Goal: Task Accomplishment & Management: Manage account settings

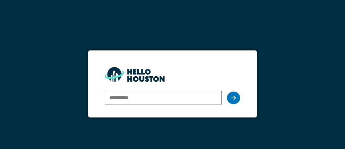
type input "**********"
click at [232, 99] on icon at bounding box center [233, 97] width 5 height 5
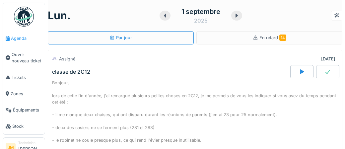
click at [22, 41] on span "Agenda" at bounding box center [26, 38] width 31 height 6
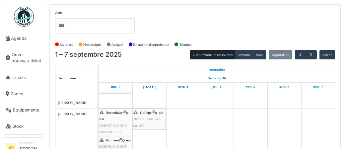
scroll to position [113, 0]
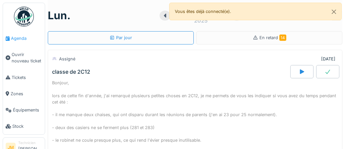
click at [19, 39] on span "Agenda" at bounding box center [26, 38] width 31 height 6
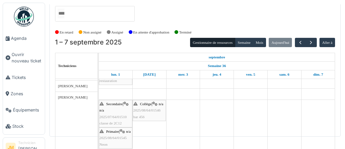
scroll to position [115, 0]
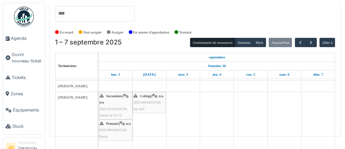
click at [113, 103] on div "Secondaire | n/a 2025/07/64/01510 classe de 2C12" at bounding box center [116, 106] width 32 height 26
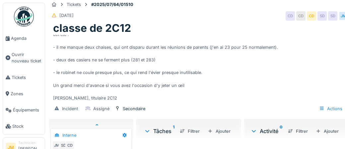
scroll to position [7, 0]
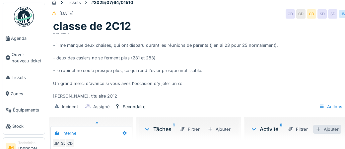
click at [333, 131] on div "Ajouter" at bounding box center [328, 129] width 28 height 9
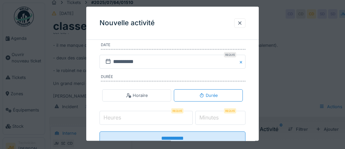
scroll to position [139, 0]
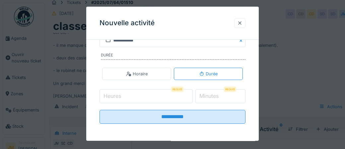
click at [242, 25] on div at bounding box center [239, 23] width 5 height 6
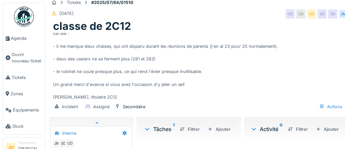
scroll to position [25, 0]
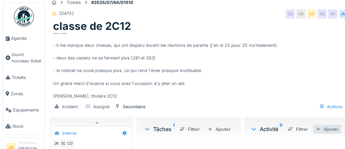
click at [332, 130] on div "Ajouter" at bounding box center [328, 129] width 28 height 9
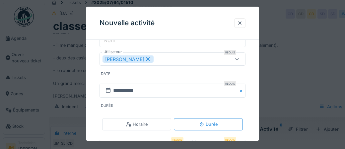
scroll to position [87, 0]
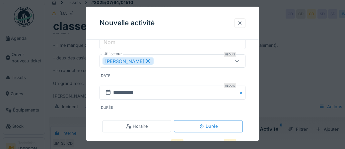
click at [240, 25] on div at bounding box center [239, 23] width 5 height 6
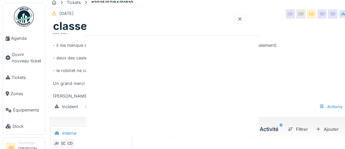
scroll to position [0, 0]
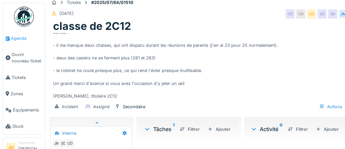
click at [20, 42] on link "Agenda" at bounding box center [24, 38] width 42 height 16
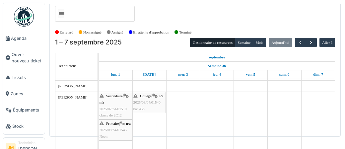
click at [111, 133] on div "Primaire | n/a 2025/08/64/01545 Neon" at bounding box center [116, 130] width 32 height 19
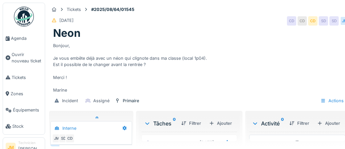
scroll to position [25, 0]
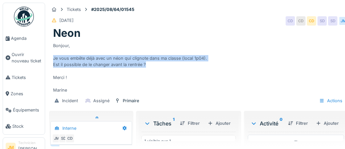
drag, startPoint x: 54, startPoint y: 57, endPoint x: 149, endPoint y: 61, distance: 95.1
click at [149, 66] on div "Bonjour, Je vous embête déjà avec un néon qui clignote dans ma classe (local 1p…" at bounding box center [198, 67] width 291 height 54
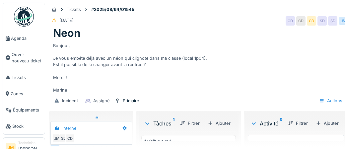
click at [161, 82] on div "Bonjour, Je vous embête déjà avec un néon qui clignote dans ma classe (local 1p…" at bounding box center [198, 67] width 291 height 54
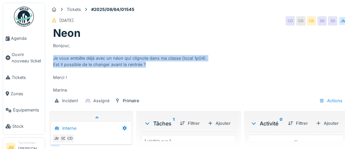
drag, startPoint x: 53, startPoint y: 58, endPoint x: 145, endPoint y: 65, distance: 91.9
click at [145, 65] on div "Bonjour, Je vous embête déjà avec un néon qui clignote dans ma classe (local 1p…" at bounding box center [198, 67] width 291 height 54
copy div "Je vous embête déjà avec un néon qui clignote dans ma classe (local 1p04). Est …"
click at [329, 125] on div "Ajouter" at bounding box center [328, 123] width 28 height 9
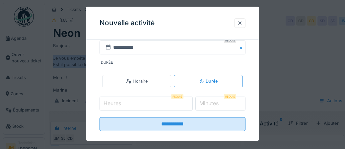
scroll to position [131, 0]
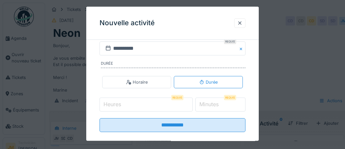
click at [127, 104] on input "Heures" at bounding box center [146, 105] width 93 height 14
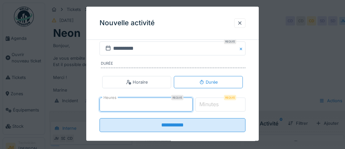
type input "*"
click at [220, 105] on label "Minutes" at bounding box center [209, 105] width 22 height 8
click at [222, 105] on input "*" at bounding box center [221, 105] width 50 height 14
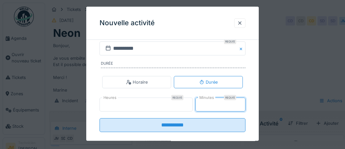
type input "**"
click at [254, 91] on div "**********" at bounding box center [172, 32] width 173 height 237
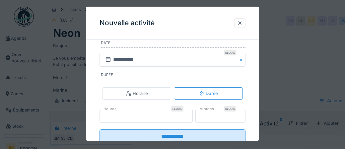
scroll to position [118, 0]
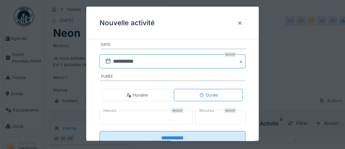
click at [130, 62] on input "**********" at bounding box center [173, 61] width 146 height 14
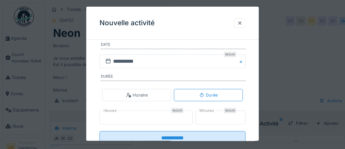
click at [253, 72] on div "**********" at bounding box center [172, 45] width 173 height 237
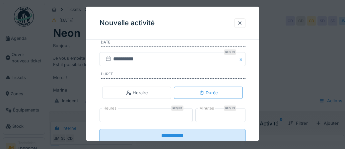
scroll to position [127, 0]
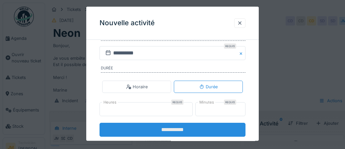
click at [173, 129] on input "**********" at bounding box center [173, 130] width 146 height 14
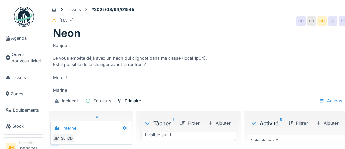
scroll to position [49, 0]
click at [208, 139] on div "1 visible sur 1" at bounding box center [188, 135] width 95 height 12
click at [208, 138] on div "1 visible sur 1" at bounding box center [188, 135] width 95 height 12
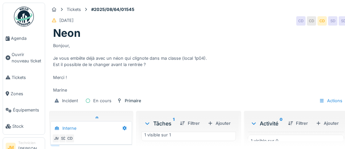
click at [205, 141] on div "1 visible sur 1" at bounding box center [188, 135] width 95 height 12
click at [196, 139] on div "1 visible sur 1" at bounding box center [188, 135] width 95 height 12
click at [146, 125] on icon at bounding box center [147, 123] width 5 height 7
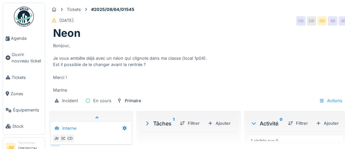
click at [146, 124] on icon at bounding box center [147, 124] width 2 height 4
click at [194, 126] on div "Filtrer" at bounding box center [189, 123] width 25 height 9
click at [217, 138] on div "1 visible sur 1" at bounding box center [188, 135] width 95 height 12
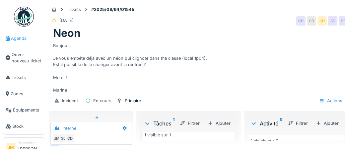
click at [21, 38] on span "Agenda" at bounding box center [26, 38] width 31 height 6
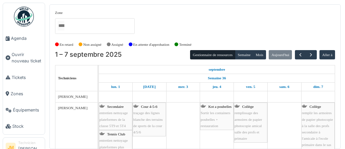
click at [25, 20] on img at bounding box center [24, 17] width 20 height 20
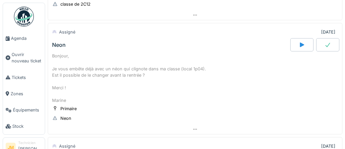
scroll to position [170, 0]
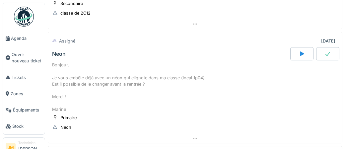
click at [301, 52] on icon at bounding box center [302, 53] width 4 height 5
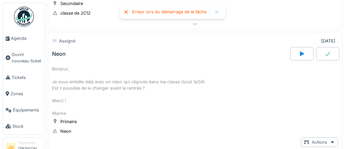
scroll to position [175, 0]
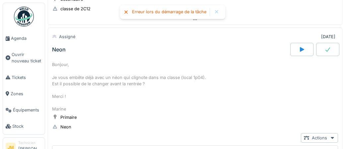
click at [126, 13] on icon at bounding box center [126, 12] width 5 height 4
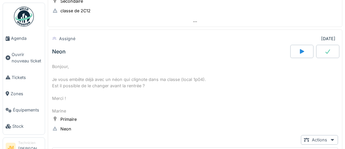
scroll to position [202, 0]
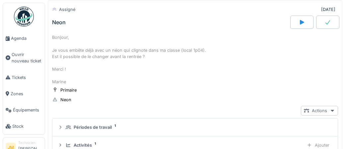
click at [333, 112] on div at bounding box center [332, 111] width 5 height 6
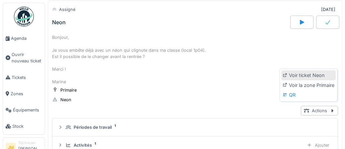
click at [310, 76] on div "Voir ticket Neon" at bounding box center [309, 75] width 54 height 10
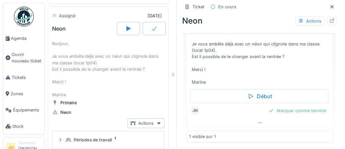
scroll to position [253, 0]
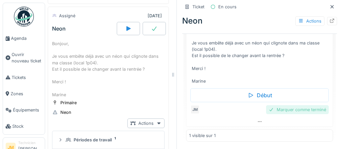
click at [294, 110] on div "Marquer comme terminé" at bounding box center [297, 109] width 63 height 9
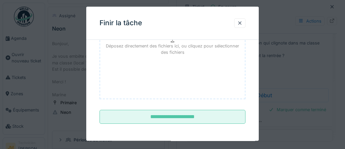
scroll to position [108, 0]
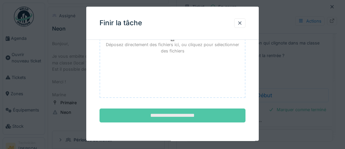
click at [176, 119] on input "**********" at bounding box center [173, 116] width 146 height 14
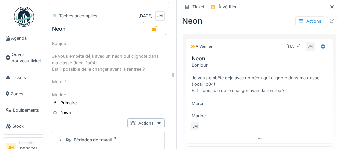
scroll to position [208, 0]
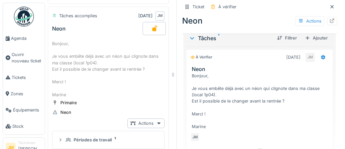
click at [26, 17] on img at bounding box center [24, 17] width 20 height 20
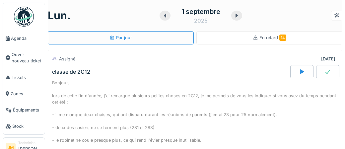
click at [272, 40] on span "En retard 14" at bounding box center [273, 37] width 27 height 5
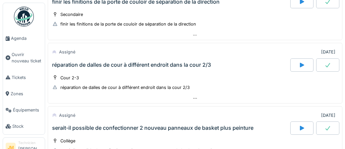
scroll to position [241, 0]
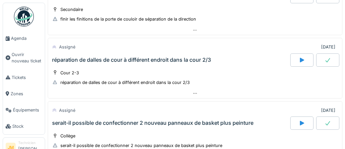
click at [325, 60] on div at bounding box center [328, 59] width 23 height 13
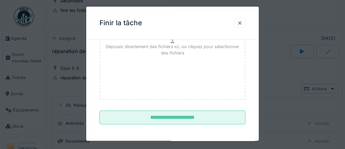
scroll to position [108, 0]
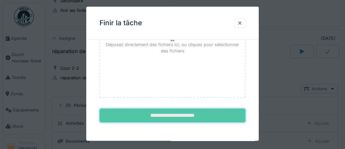
click at [185, 118] on input "**********" at bounding box center [173, 116] width 146 height 14
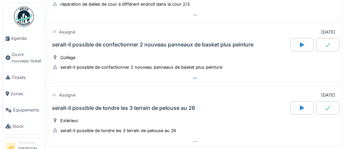
scroll to position [324, 0]
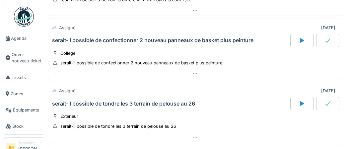
click at [327, 102] on icon at bounding box center [328, 104] width 5 height 4
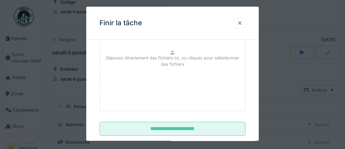
scroll to position [108, 0]
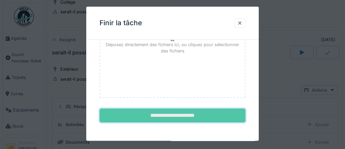
click at [184, 119] on input "**********" at bounding box center [173, 116] width 146 height 14
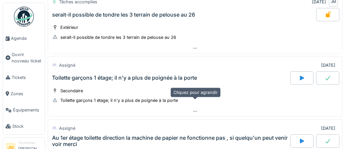
scroll to position [416, 0]
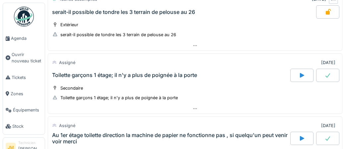
click at [325, 73] on icon at bounding box center [328, 75] width 7 height 5
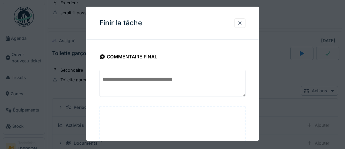
scroll to position [108, 0]
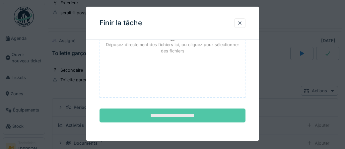
click at [181, 114] on input "**********" at bounding box center [173, 116] width 146 height 14
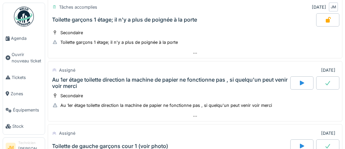
scroll to position [479, 0]
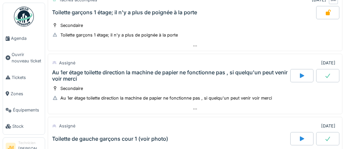
click at [325, 73] on icon at bounding box center [328, 75] width 7 height 5
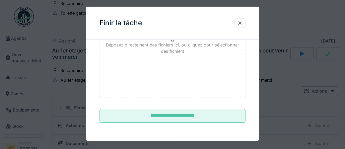
scroll to position [108, 0]
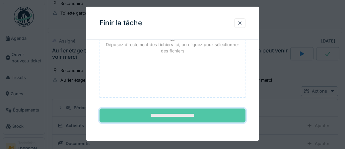
click at [191, 114] on input "**********" at bounding box center [173, 116] width 146 height 14
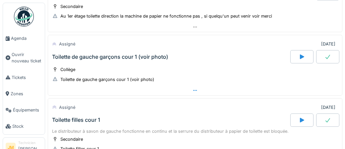
scroll to position [562, 0]
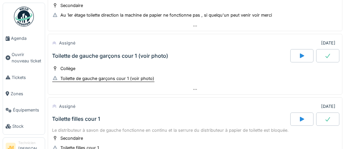
click at [106, 75] on div "Toilette de gauche garçons cour 1 (voir photo)" at bounding box center [107, 78] width 94 height 6
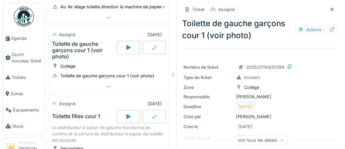
scroll to position [646, 0]
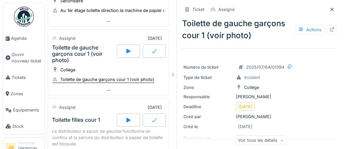
click at [138, 76] on div "Toilette de gauche garçons cour 1 (voir photo)" at bounding box center [107, 79] width 94 height 6
click at [131, 76] on div "Toilette de gauche garçons cour 1 (voir photo)" at bounding box center [107, 79] width 94 height 6
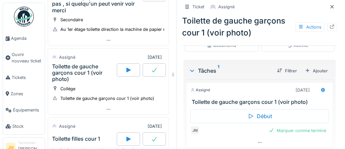
scroll to position [620, 0]
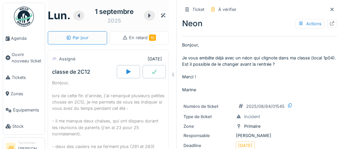
click at [131, 39] on span "En retard 10" at bounding box center [142, 37] width 27 height 5
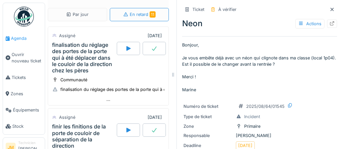
click at [17, 38] on span "Agenda" at bounding box center [26, 38] width 31 height 6
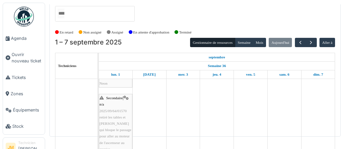
click at [111, 124] on span "retiré les tables et chaises qui bloque le passage pour aller au moteur de l'as…" at bounding box center [116, 133] width 32 height 36
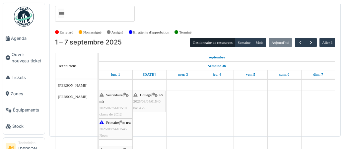
click at [112, 100] on div "Secondaire | n/a 2025/07/64/01510 classe de 2C12" at bounding box center [116, 105] width 32 height 26
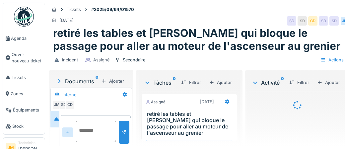
scroll to position [19, 0]
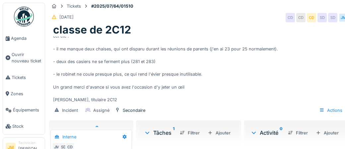
scroll to position [7, 0]
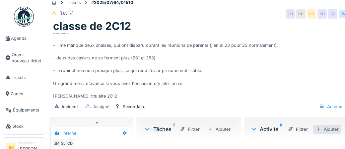
click at [328, 132] on div "Ajouter" at bounding box center [328, 129] width 28 height 9
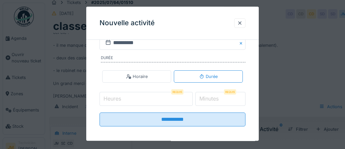
scroll to position [137, 0]
click at [145, 98] on input "Heures" at bounding box center [146, 98] width 93 height 14
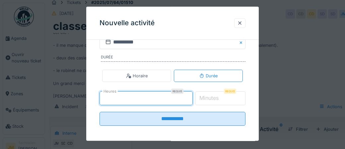
type input "*"
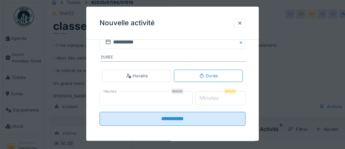
click at [220, 102] on input "*" at bounding box center [221, 98] width 50 height 14
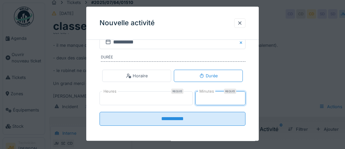
type input "*"
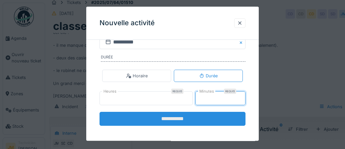
type input "**"
click at [175, 116] on input "**********" at bounding box center [173, 119] width 146 height 14
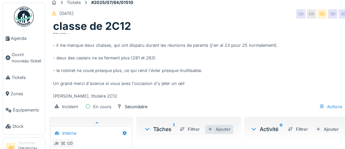
scroll to position [7, 0]
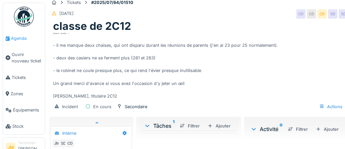
click at [20, 39] on span "Agenda" at bounding box center [26, 38] width 31 height 6
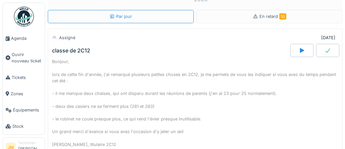
scroll to position [22, 0]
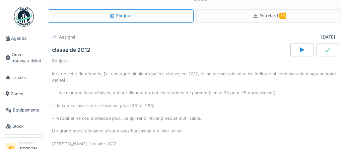
click at [325, 51] on icon at bounding box center [328, 49] width 7 height 5
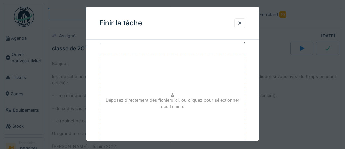
scroll to position [108, 0]
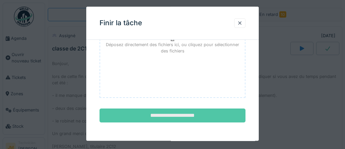
click at [188, 119] on input "**********" at bounding box center [173, 116] width 146 height 14
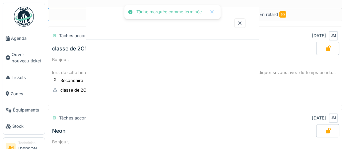
scroll to position [0, 0]
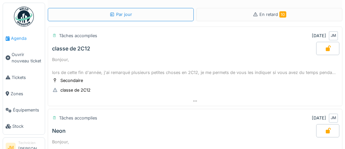
click at [14, 38] on span "Agenda" at bounding box center [26, 38] width 31 height 6
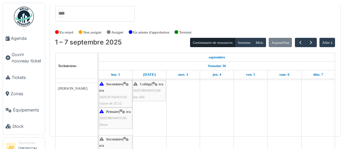
scroll to position [127, 0]
click at [26, 22] on img at bounding box center [24, 17] width 20 height 20
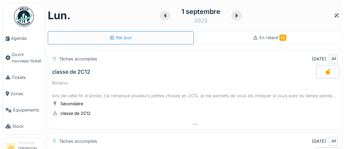
click at [269, 39] on span "En retard 10" at bounding box center [273, 37] width 27 height 5
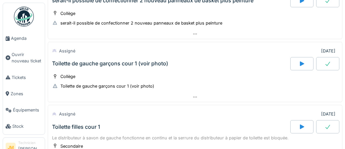
scroll to position [309, 0]
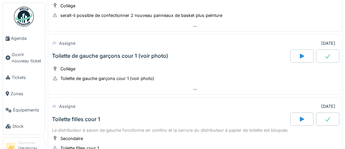
click at [141, 53] on div "Toilette de gauche garçons cour 1 (voir photo)" at bounding box center [110, 56] width 116 height 6
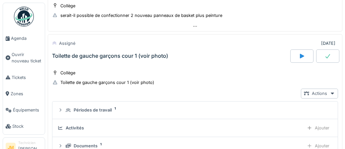
scroll to position [313, 0]
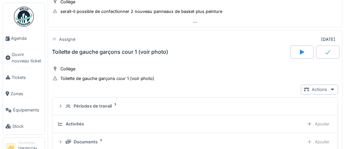
click at [302, 50] on icon at bounding box center [302, 52] width 4 height 5
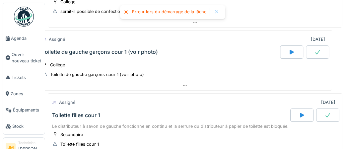
click at [126, 13] on icon at bounding box center [126, 12] width 3 height 3
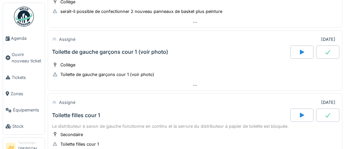
click at [327, 50] on icon at bounding box center [328, 52] width 5 height 4
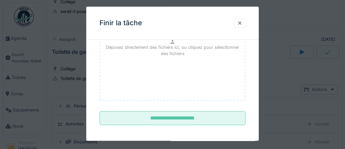
scroll to position [108, 0]
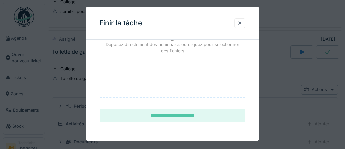
click at [239, 25] on div at bounding box center [239, 23] width 5 height 6
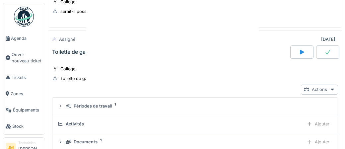
scroll to position [0, 0]
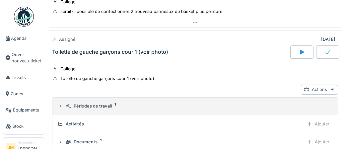
click at [98, 104] on div "Périodes de travail" at bounding box center [93, 106] width 38 height 6
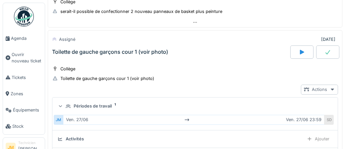
click at [332, 87] on icon at bounding box center [332, 89] width 5 height 4
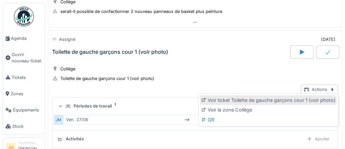
click at [235, 102] on div "Voir ticket Toilette de gauche garçons cour 1 (voir photo)" at bounding box center [268, 100] width 137 height 10
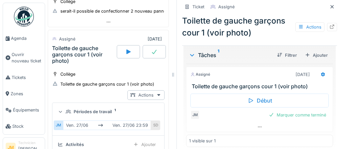
scroll to position [148, 0]
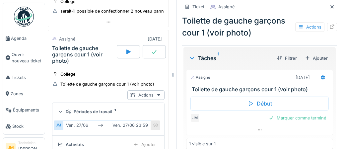
click at [270, 90] on h3 "Toilette de gauche garçons cour 1 (voir photo)" at bounding box center [261, 89] width 138 height 6
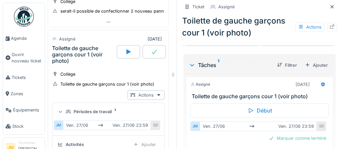
scroll to position [165, 0]
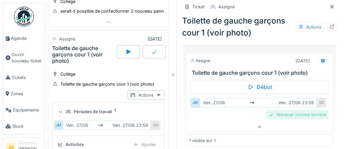
click at [292, 114] on div "Marquer comme terminé" at bounding box center [297, 114] width 63 height 9
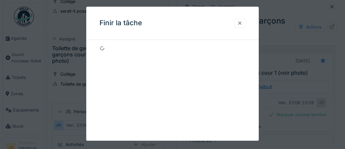
click at [240, 25] on div at bounding box center [239, 23] width 5 height 6
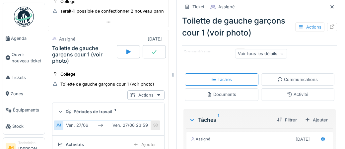
scroll to position [105, 0]
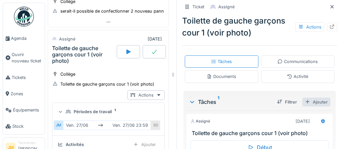
click at [324, 103] on div "Ajouter" at bounding box center [317, 102] width 28 height 9
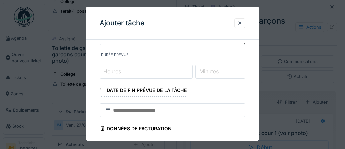
scroll to position [64, 0]
click at [239, 25] on div at bounding box center [239, 23] width 5 height 6
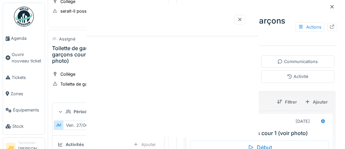
scroll to position [0, 0]
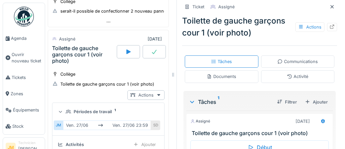
click at [211, 102] on div "Tâches 1" at bounding box center [230, 102] width 83 height 8
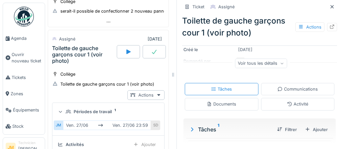
scroll to position [77, 0]
click at [129, 49] on icon at bounding box center [129, 51] width 4 height 5
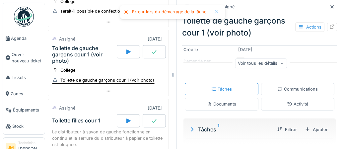
click at [110, 77] on div "Toilette de gauche garçons cour 1 (voir photo)" at bounding box center [107, 80] width 94 height 6
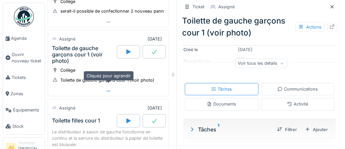
click at [107, 91] on icon at bounding box center [109, 91] width 4 height 1
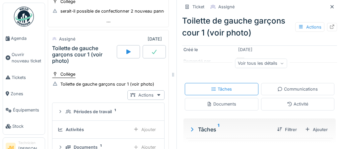
click at [68, 71] on div "Collège" at bounding box center [67, 74] width 15 height 6
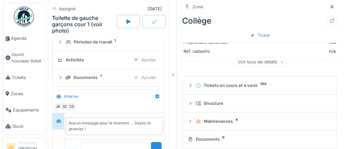
scroll to position [69, 0]
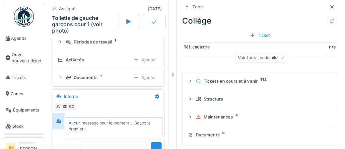
click at [253, 60] on div "Voir tous les détails" at bounding box center [261, 58] width 52 height 10
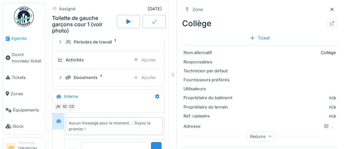
click at [21, 37] on span "Agenda" at bounding box center [26, 38] width 31 height 6
